Goal: Task Accomplishment & Management: Manage account settings

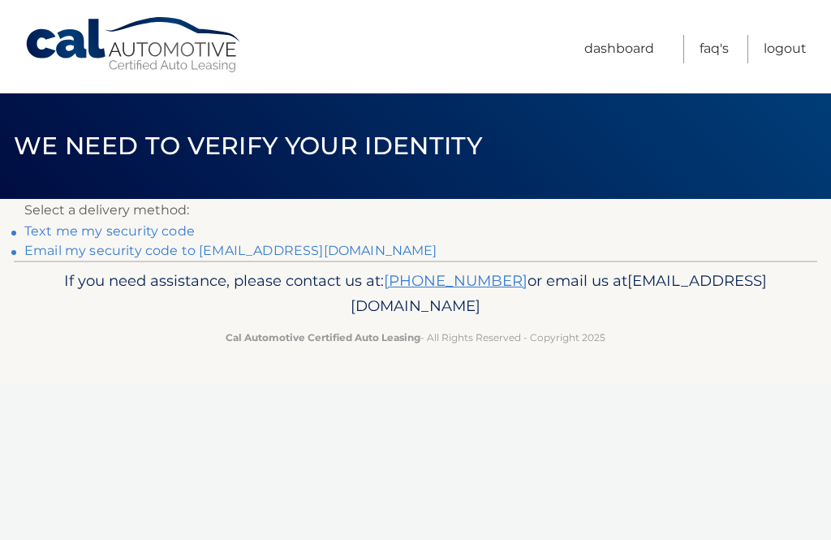
click at [645, 288] on p "If you need assistance, please contact us at: 609-807-3200 or email us at Custo…" at bounding box center [415, 294] width 755 height 52
click at [122, 231] on link "Text me my security code" at bounding box center [109, 230] width 170 height 15
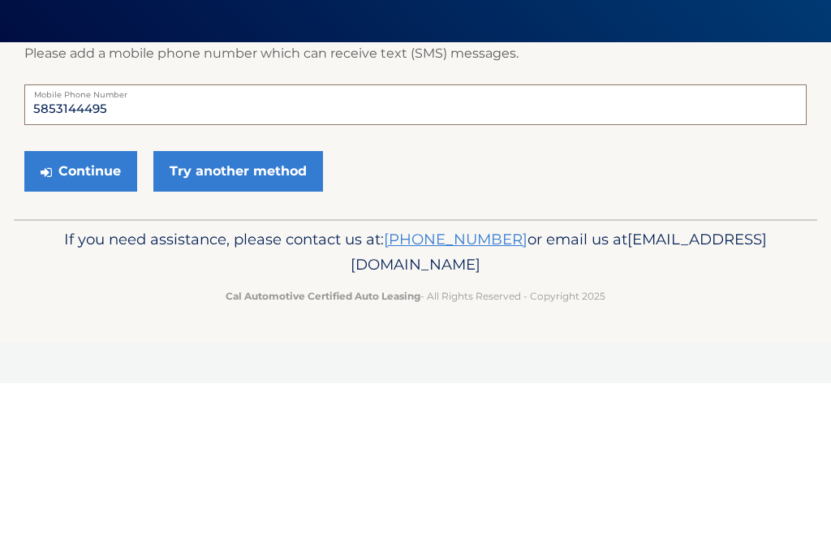
type input "5853144495"
click at [110, 308] on button "Continue" at bounding box center [80, 328] width 113 height 41
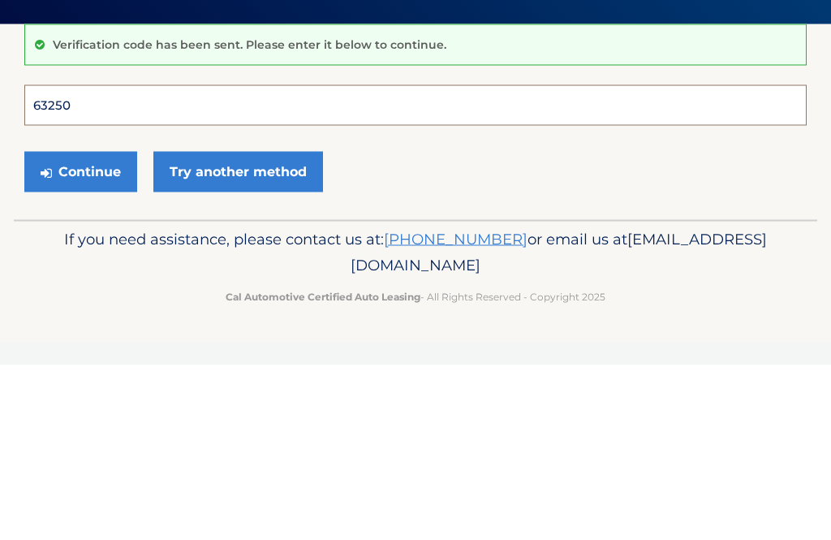
type input "632501"
click at [80, 326] on button "Continue" at bounding box center [80, 346] width 113 height 41
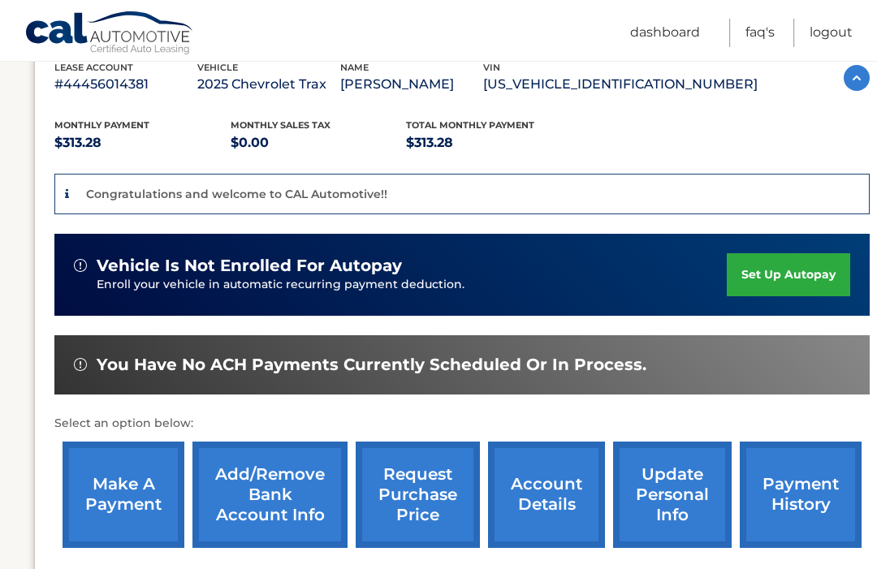
scroll to position [300, 2]
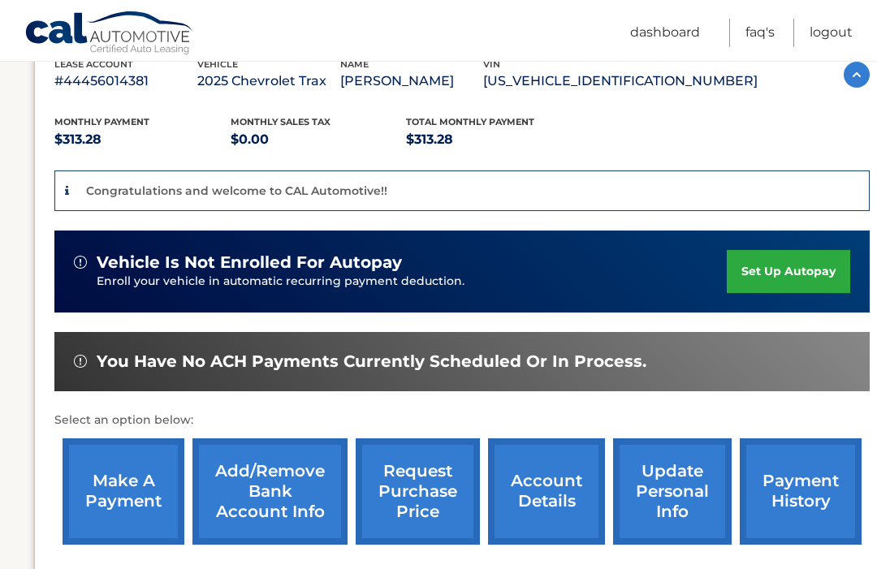
click at [135, 503] on link "make a payment" at bounding box center [124, 491] width 122 height 106
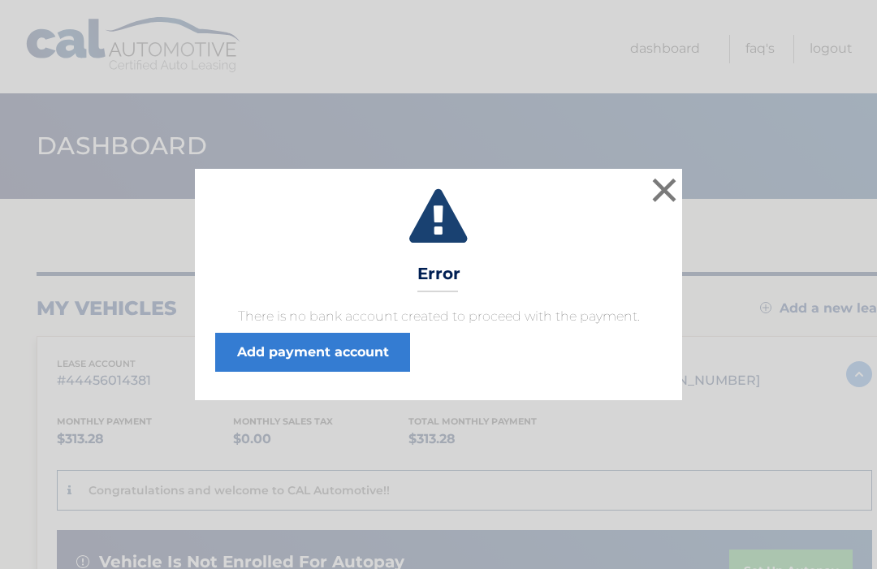
click at [665, 191] on button "×" at bounding box center [664, 190] width 32 height 32
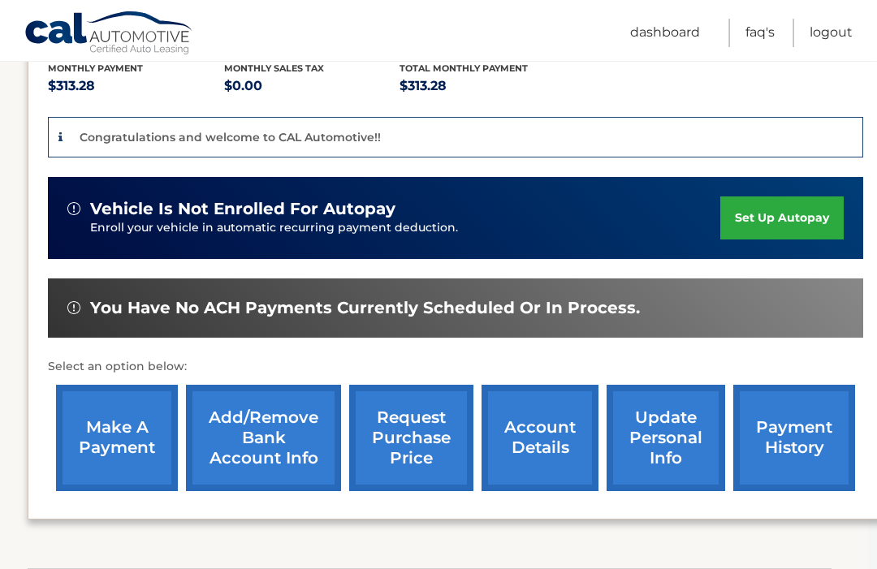
scroll to position [353, 11]
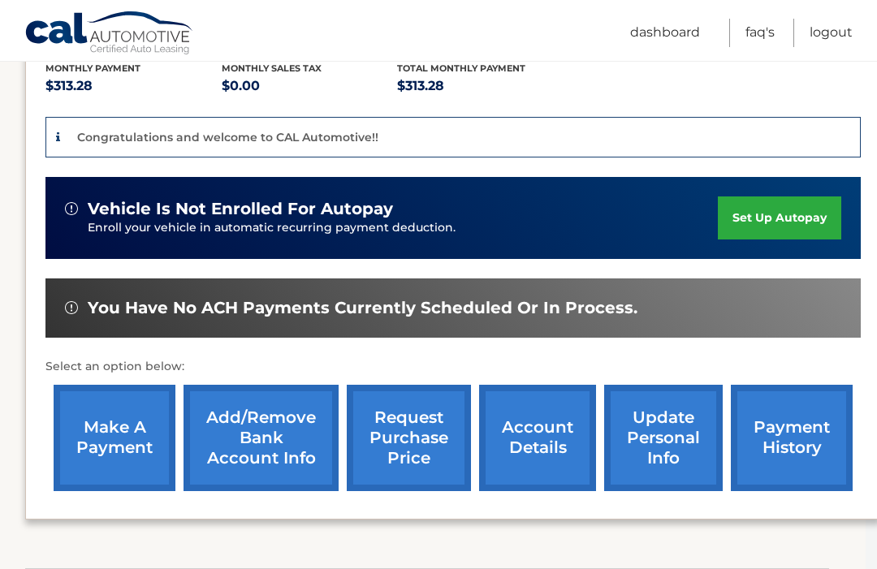
click at [280, 446] on link "Add/Remove bank account info" at bounding box center [260, 438] width 155 height 106
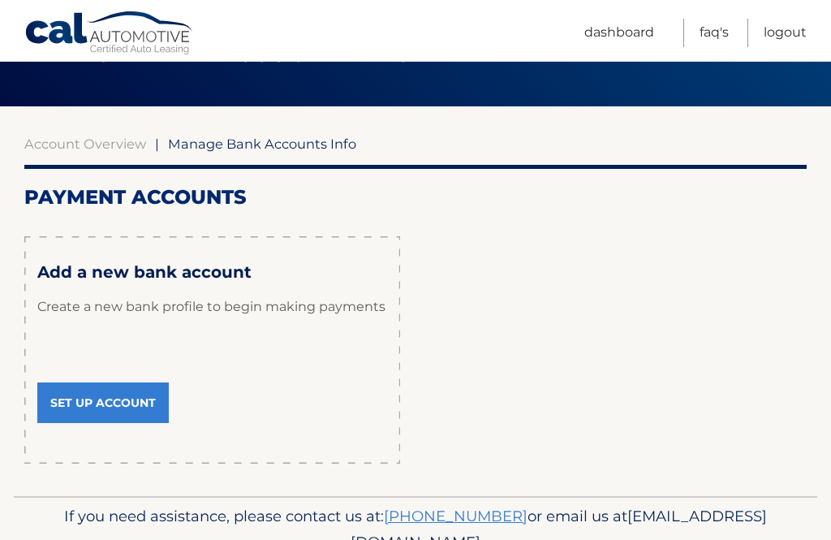
scroll to position [99, 0]
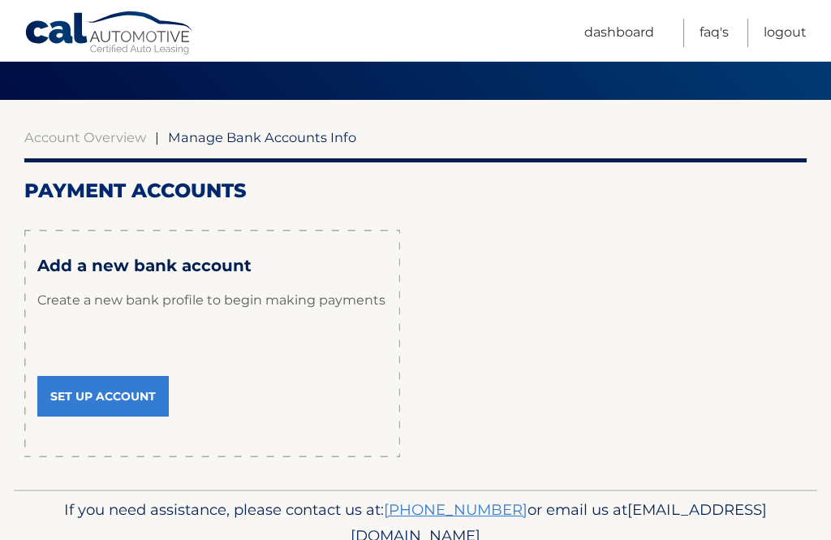
click at [114, 382] on link "Set Up Account" at bounding box center [103, 396] width 132 height 41
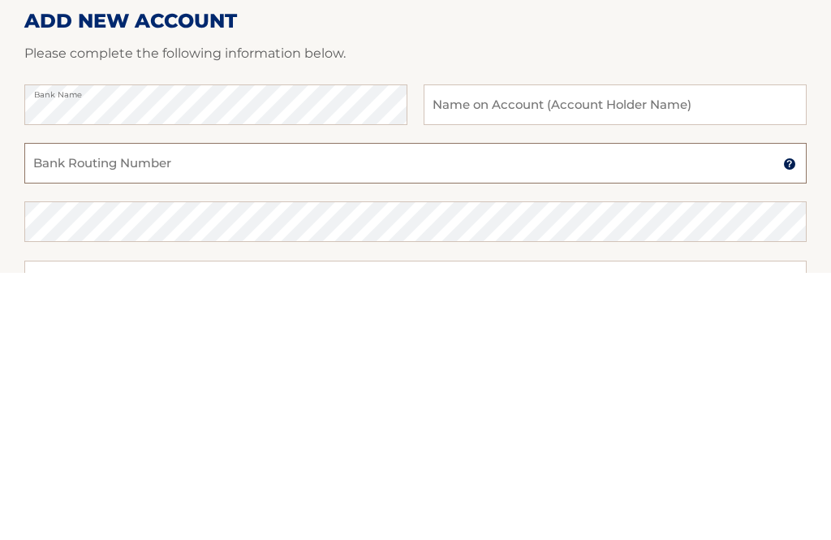
click at [162, 411] on input "Bank Routing Number" at bounding box center [415, 431] width 783 height 41
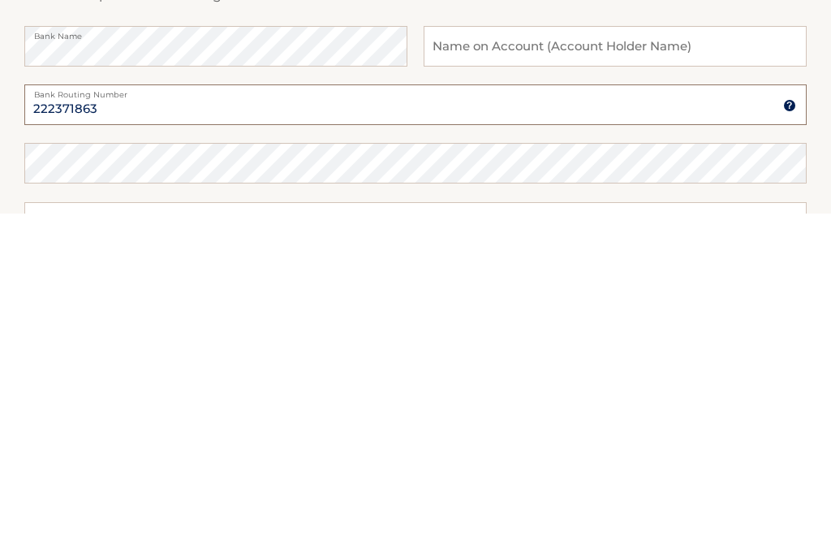
scroll to position [15, 0]
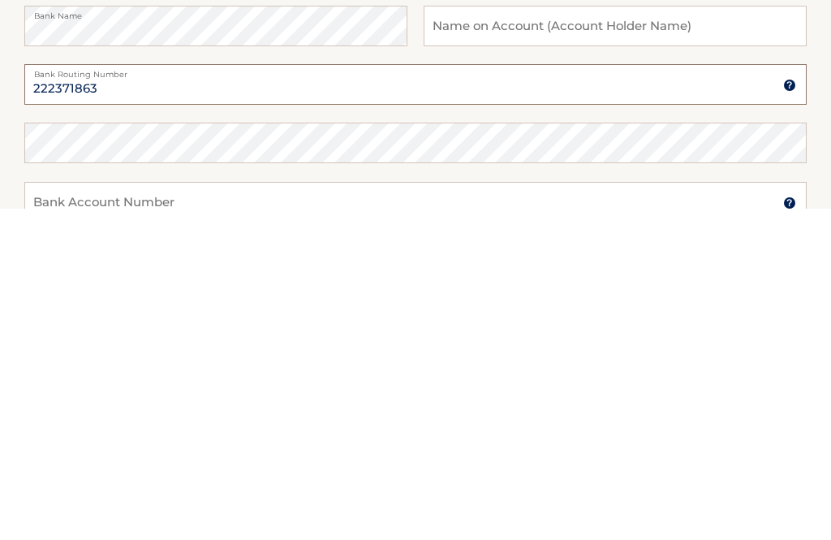
type input "222371863"
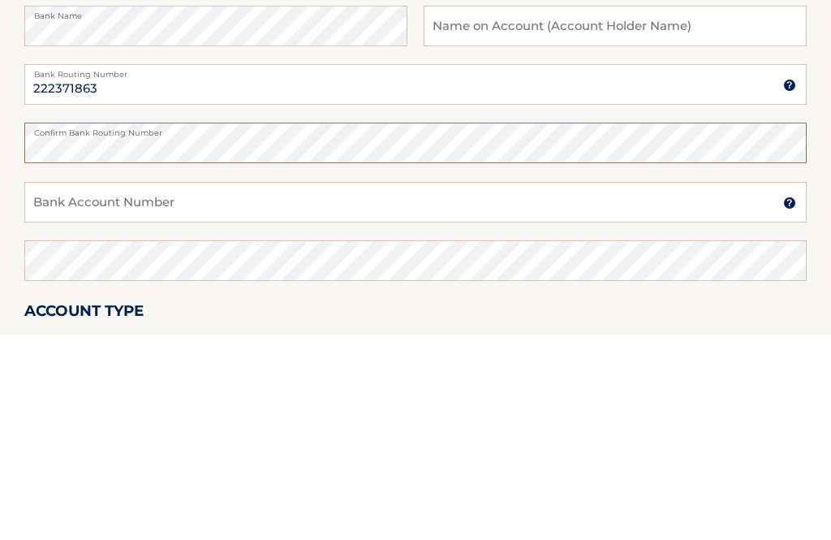
scroll to position [141, 0]
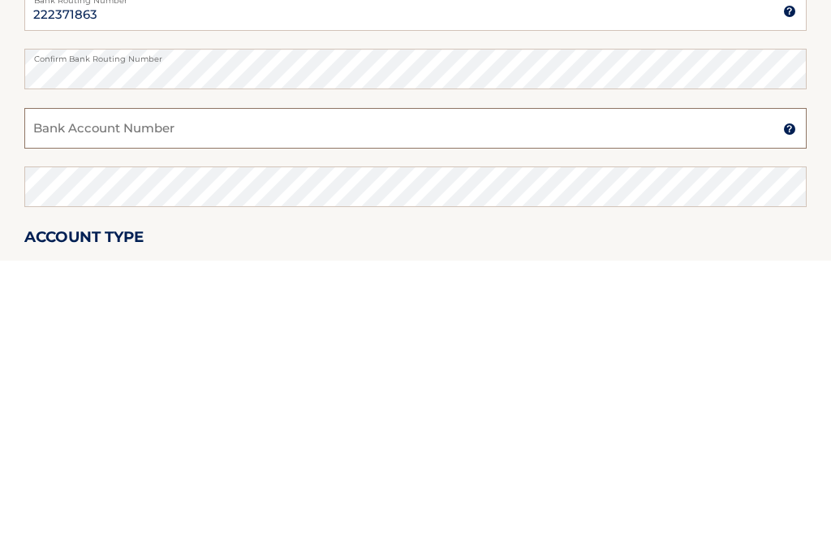
click at [83, 387] on input "Bank Account Number" at bounding box center [415, 407] width 783 height 41
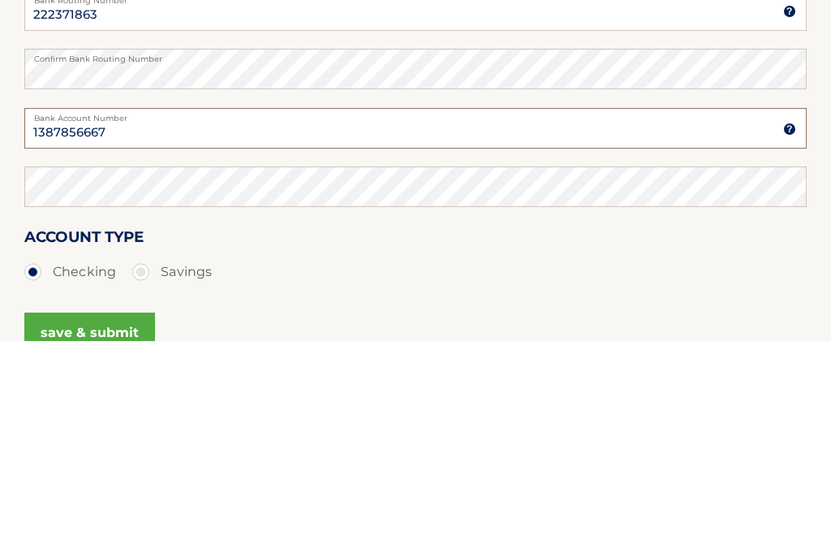
scroll to position [223, 0]
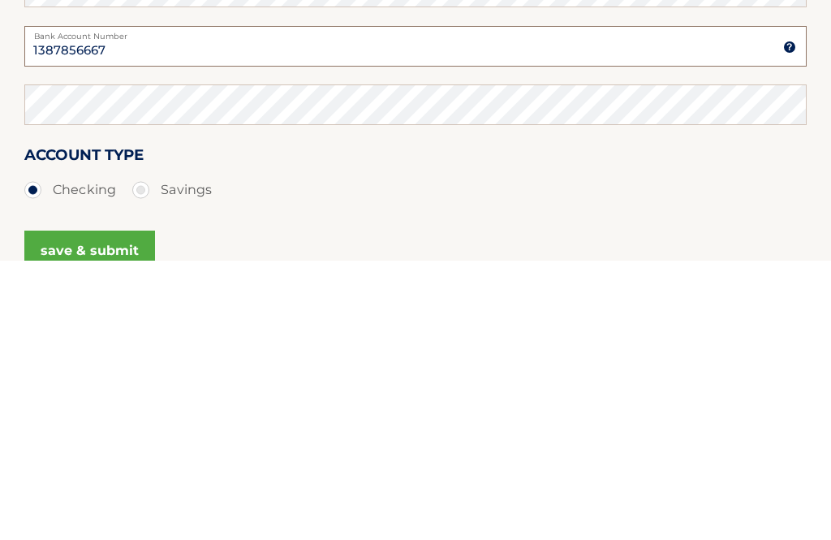
type input "1387856667"
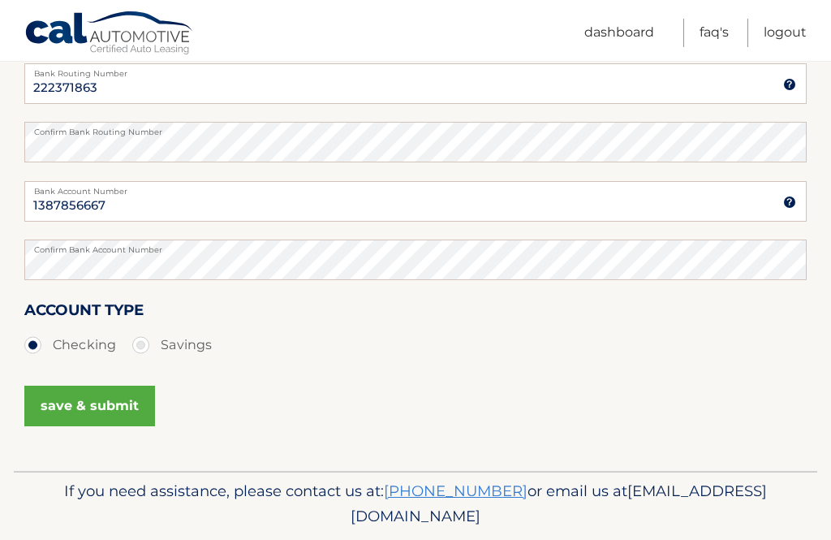
click at [118, 404] on button "save & submit" at bounding box center [89, 406] width 131 height 41
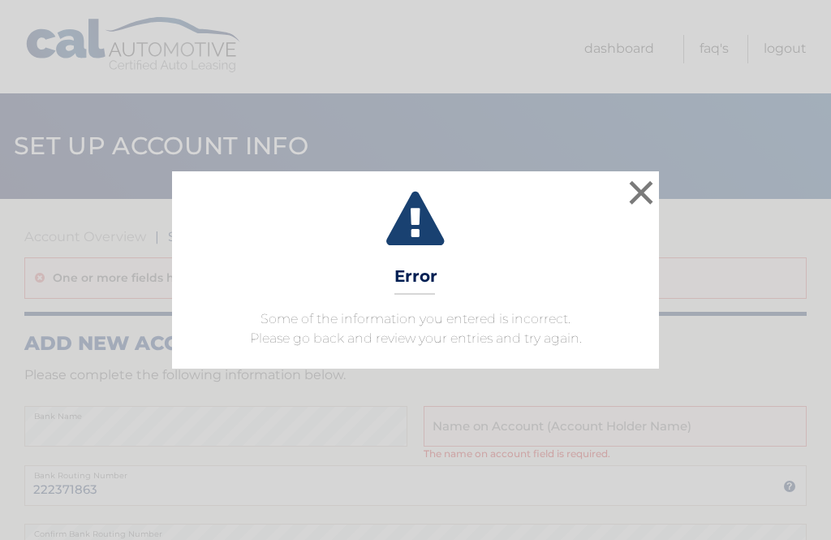
click at [644, 195] on button "×" at bounding box center [641, 192] width 32 height 32
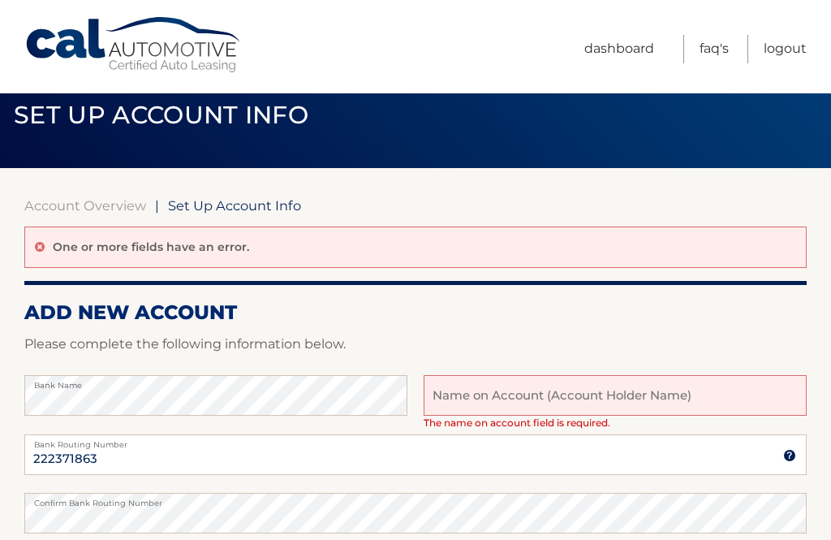
scroll to position [37, 0]
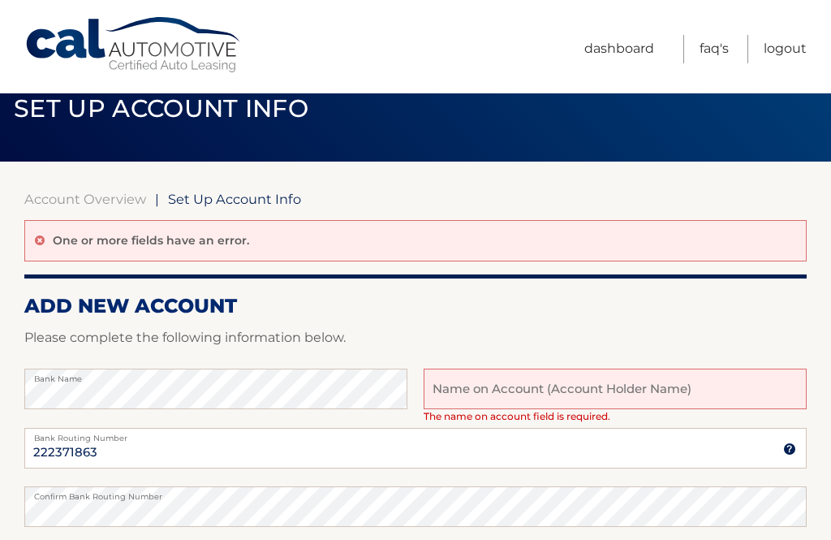
click at [460, 390] on input "text" at bounding box center [615, 389] width 383 height 41
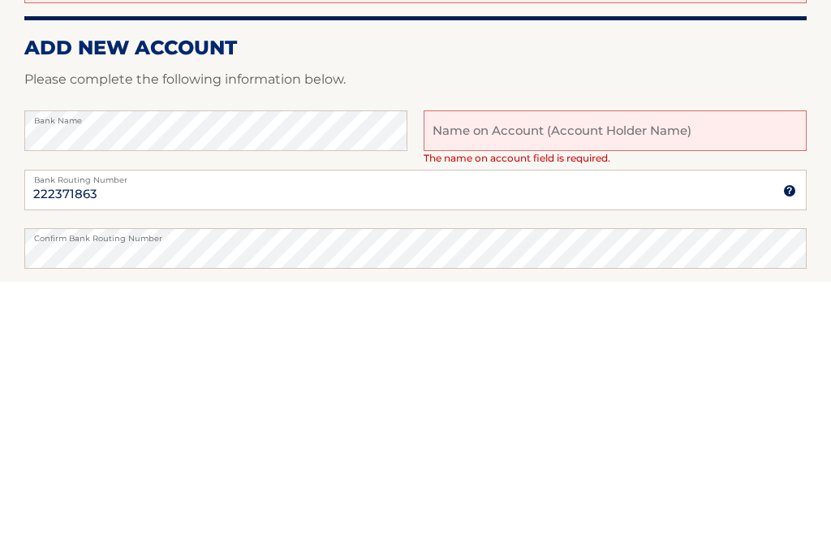
type input "[PERSON_NAME]"
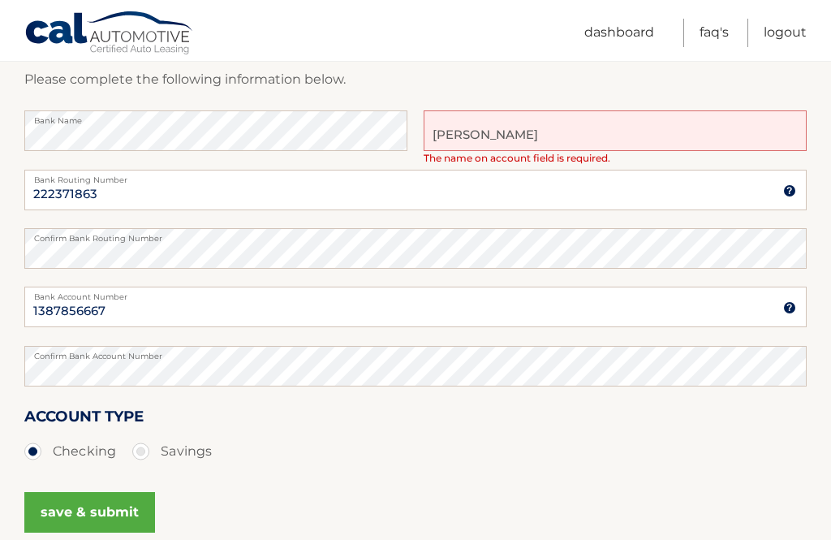
click at [112, 517] on button "save & submit" at bounding box center [89, 512] width 131 height 41
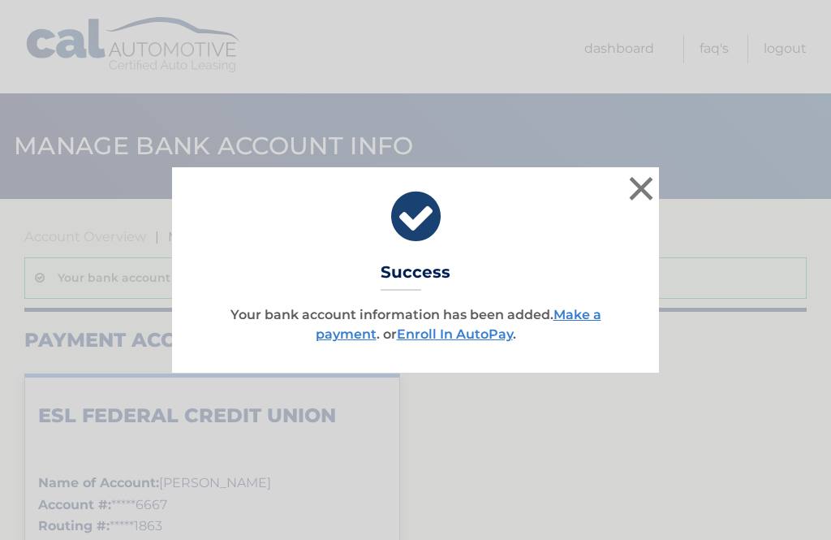
click at [590, 314] on link "Make a payment" at bounding box center [459, 324] width 286 height 35
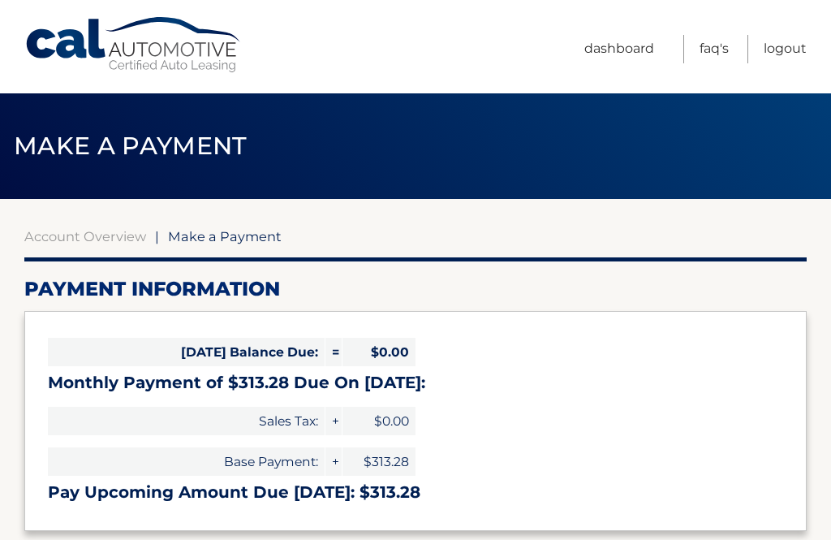
select select "MWNkNjIxOTctMmU1My00NjQzLTlhZGMtNTc0YjNmOWZhZjk0"
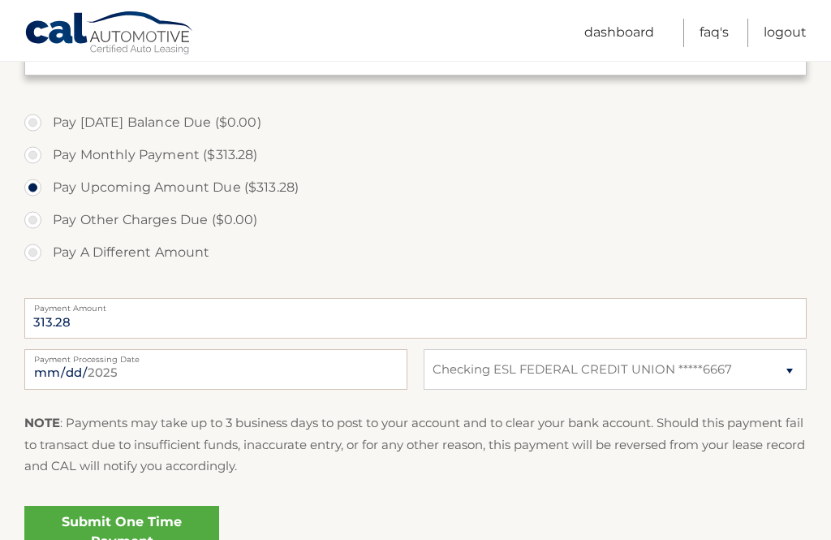
scroll to position [472, 0]
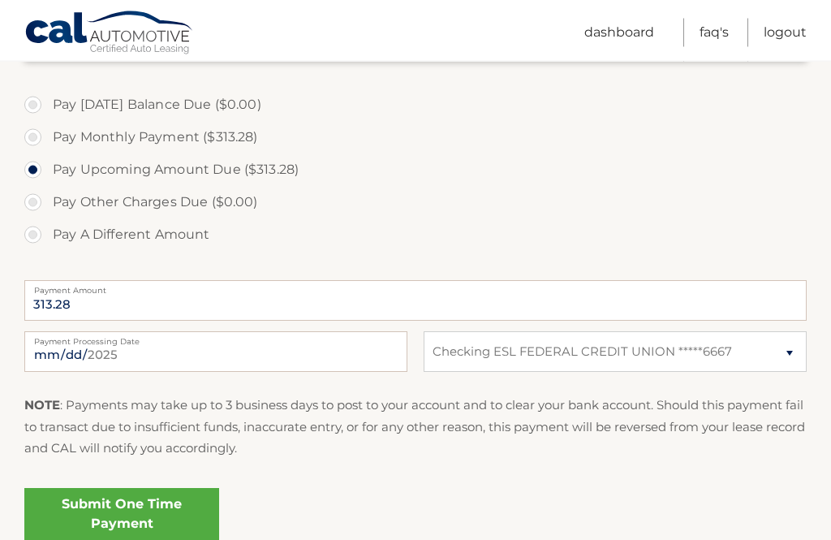
click at [138, 512] on link "Submit One Time Payment" at bounding box center [121, 515] width 195 height 52
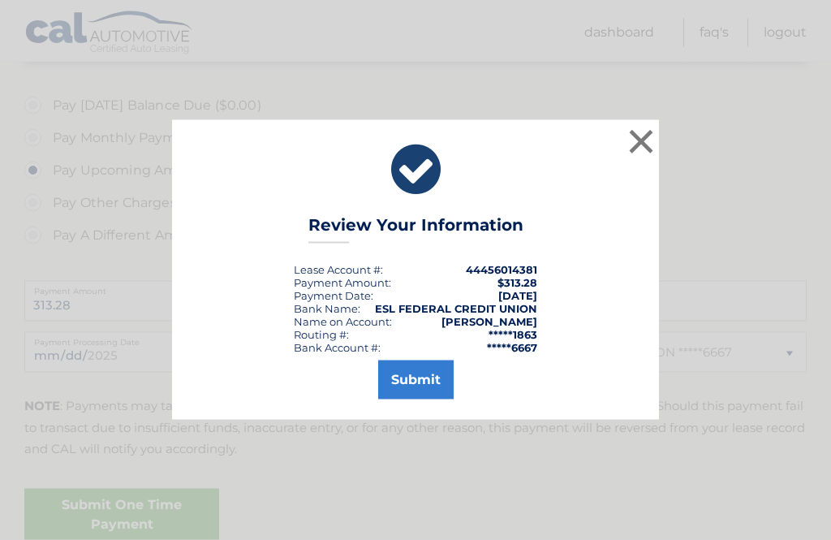
scroll to position [473, 0]
click at [422, 399] on button "Submit" at bounding box center [415, 379] width 75 height 39
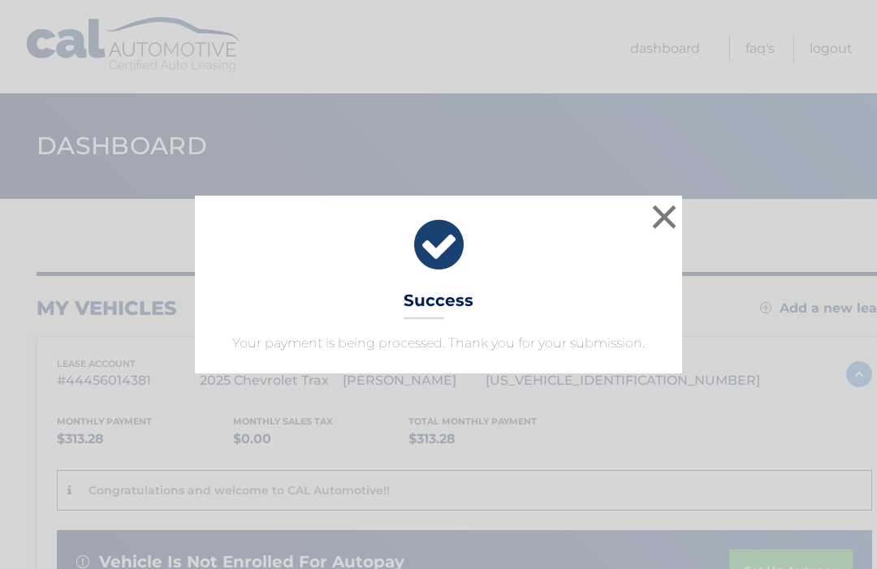
click at [671, 216] on button "×" at bounding box center [664, 217] width 32 height 32
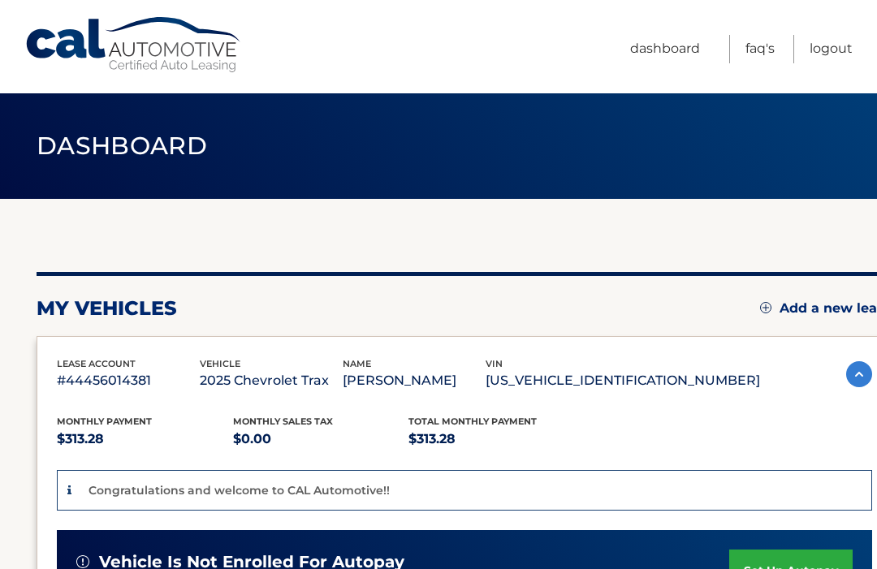
click at [841, 50] on link "Logout" at bounding box center [830, 49] width 43 height 28
